Goal: Complete application form

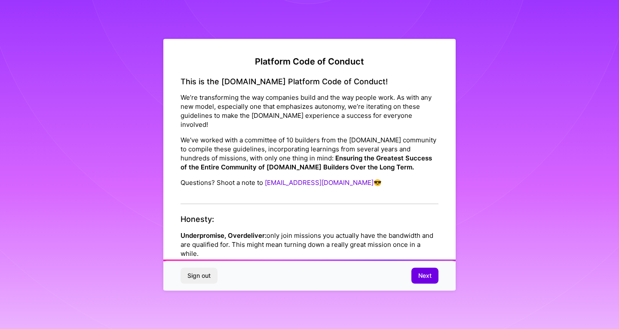
scroll to position [967, 0]
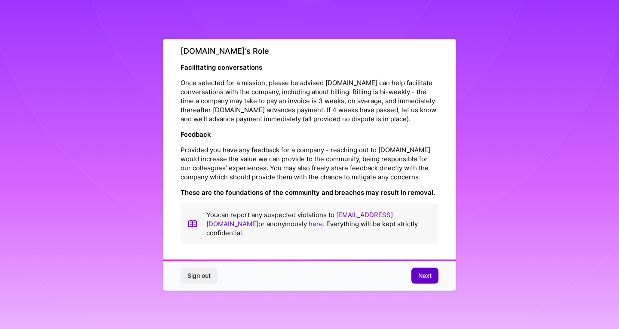
click at [437, 278] on button "Next" at bounding box center [424, 275] width 27 height 15
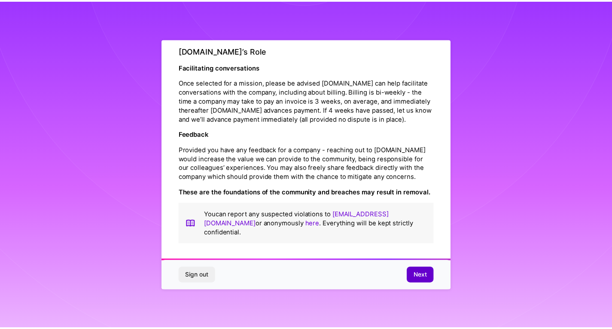
scroll to position [0, 0]
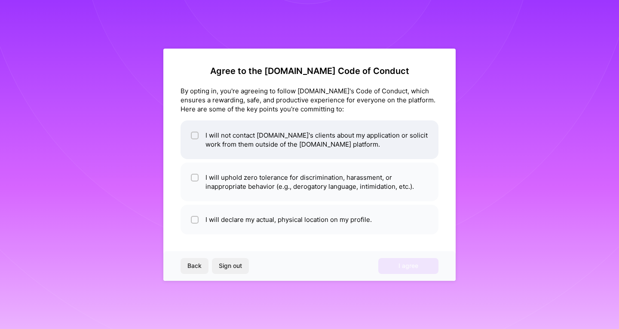
click at [236, 142] on li "I will not contact A.Team's clients about my application or solicit work from t…" at bounding box center [310, 139] width 258 height 39
checkbox input "true"
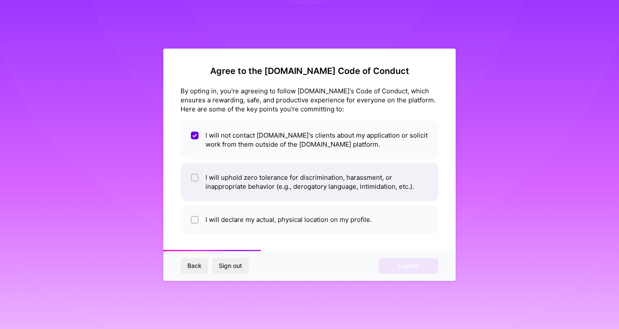
click at [230, 173] on li "I will uphold zero tolerance for discrimination, harassment, or inappropriate b…" at bounding box center [310, 181] width 258 height 39
checkbox input "true"
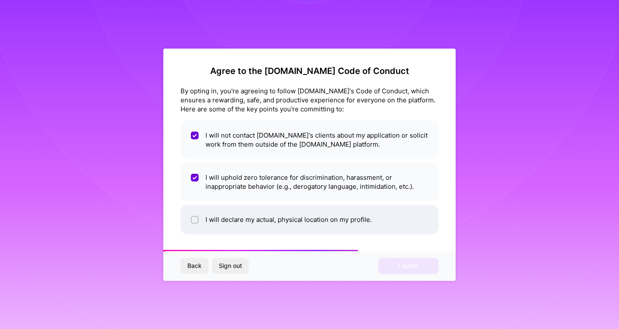
click at [233, 217] on li "I will declare my actual, physical location on my profile." at bounding box center [310, 220] width 258 height 30
checkbox input "true"
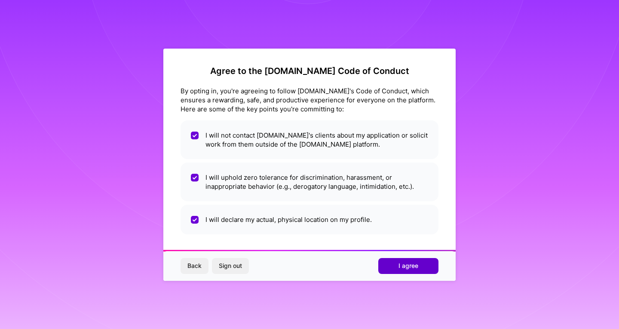
click at [410, 266] on span "I agree" at bounding box center [408, 265] width 20 height 9
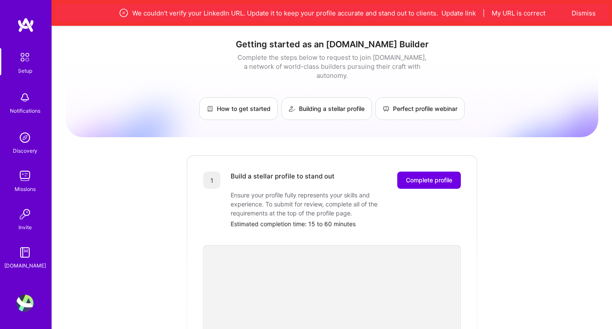
scroll to position [172, 0]
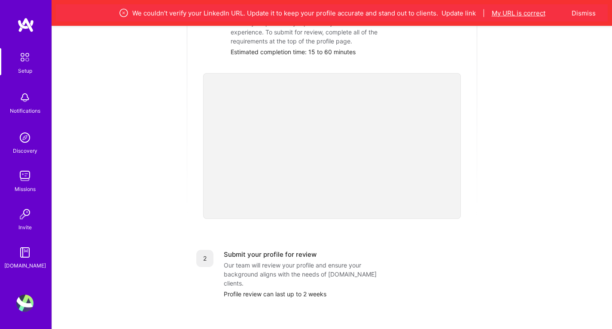
click at [527, 11] on button "My URL is correct" at bounding box center [519, 13] width 54 height 9
